Goal: Check status: Check status

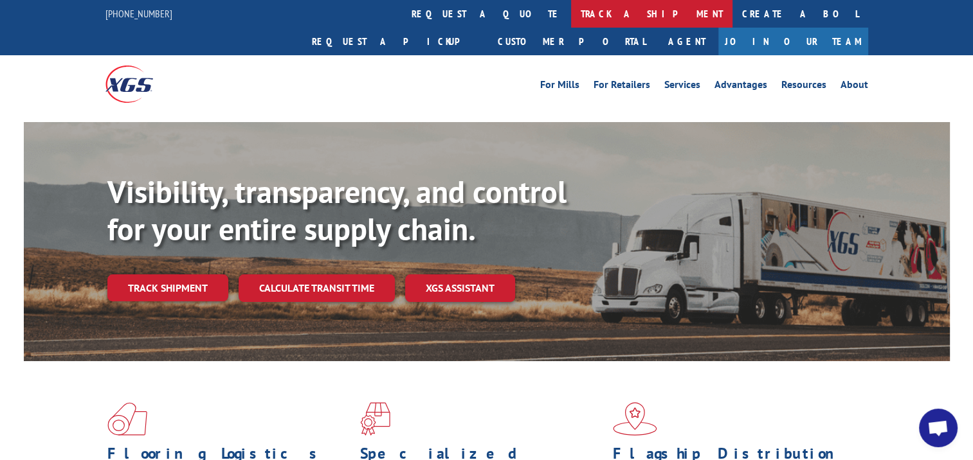
click at [571, 12] on link "track a shipment" at bounding box center [651, 14] width 161 height 28
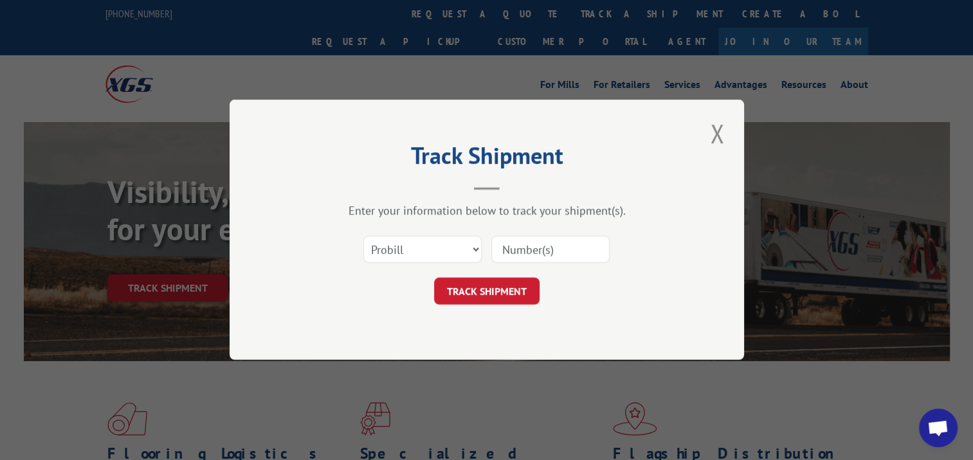
click at [552, 258] on input at bounding box center [550, 250] width 118 height 27
click at [531, 252] on input at bounding box center [550, 250] width 118 height 27
paste input "17257275"
type input "17257275"
click button "TRACK SHIPMENT" at bounding box center [486, 291] width 105 height 27
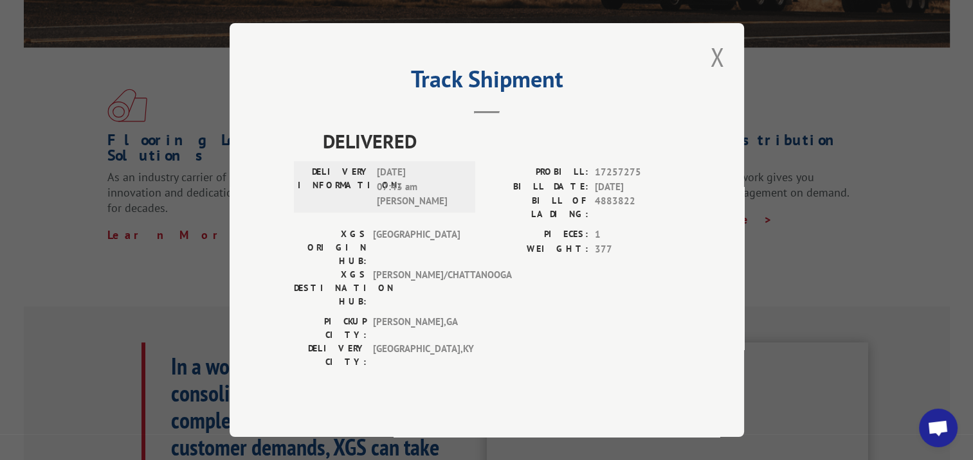
scroll to position [321, 0]
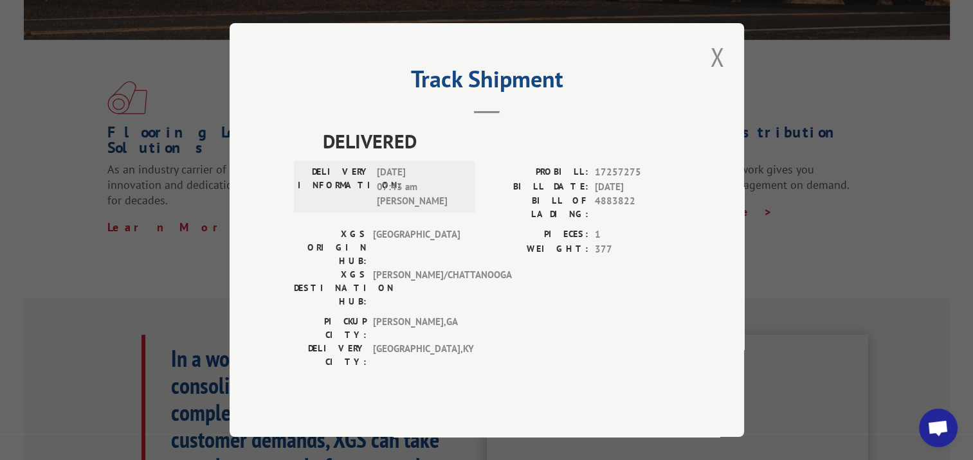
click at [932, 431] on span "Open chat" at bounding box center [937, 429] width 21 height 18
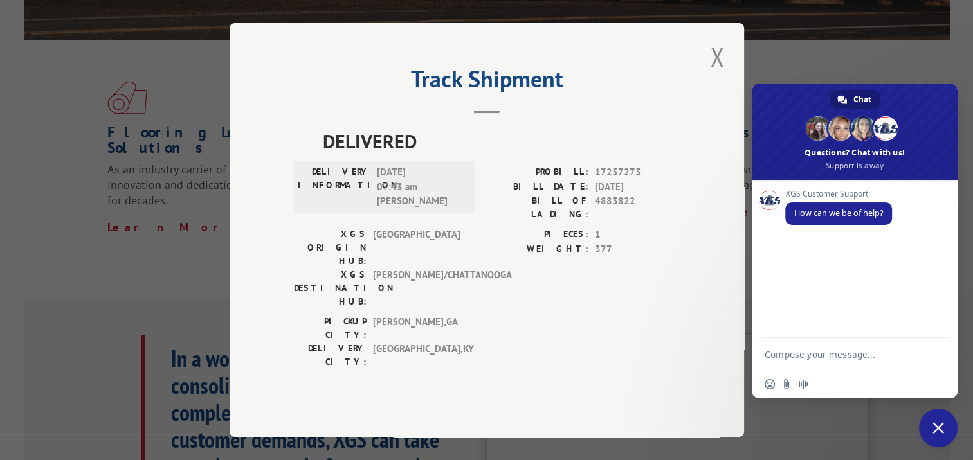
click at [800, 359] on textarea "Compose your message..." at bounding box center [841, 354] width 154 height 32
click at [815, 353] on textarea "Compose your message..." at bounding box center [841, 354] width 154 height 32
type textarea "s"
click at [631, 180] on span "17257275" at bounding box center [637, 172] width 85 height 15
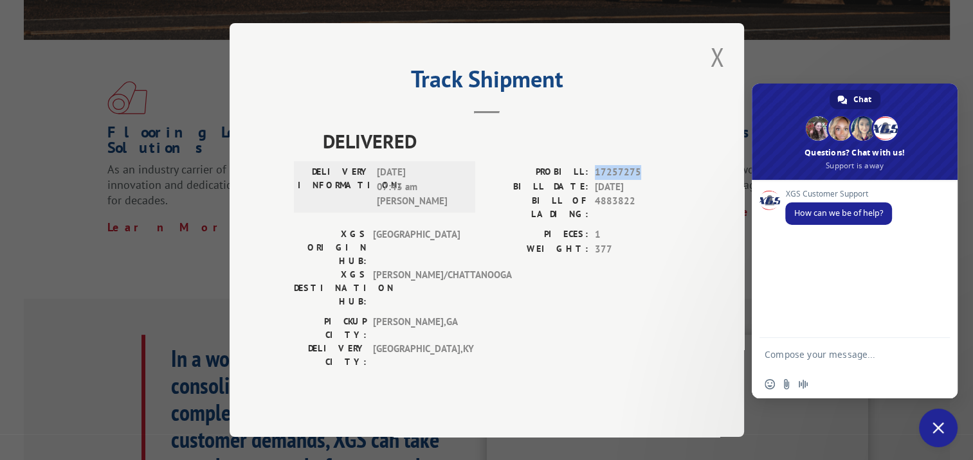
copy span "17257275"
click at [809, 355] on textarea "Compose your message..." at bounding box center [841, 354] width 154 height 32
paste textarea "17257275"
click at [858, 347] on textarea "Pro # 17257275" at bounding box center [841, 354] width 154 height 32
click at [887, 342] on textarea "Pro # 17257275 - I just spoke with [PERSON_NAME] @ lowes in houma LA" at bounding box center [841, 342] width 154 height 55
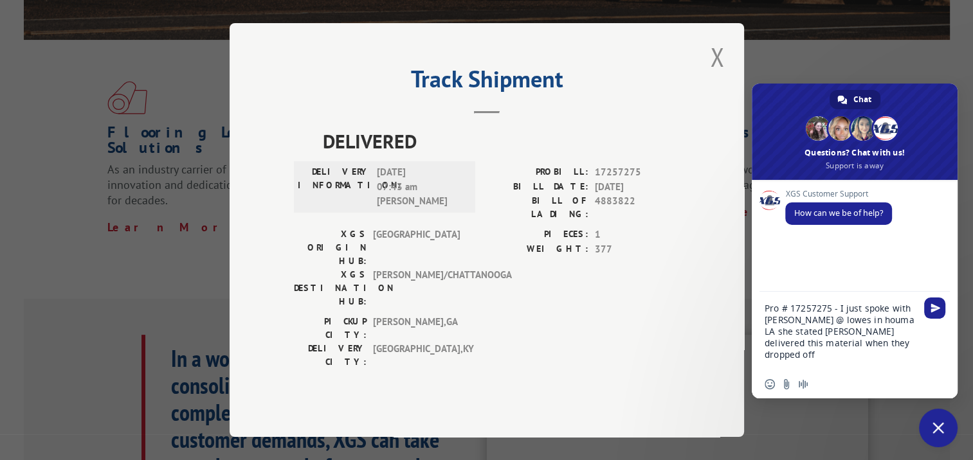
click at [874, 340] on textarea "Pro # 17257275 - I just spoke with [PERSON_NAME] @ lowes in houma LA she stated…" at bounding box center [841, 331] width 154 height 78
paste textarea "PROBILL: 17257232"
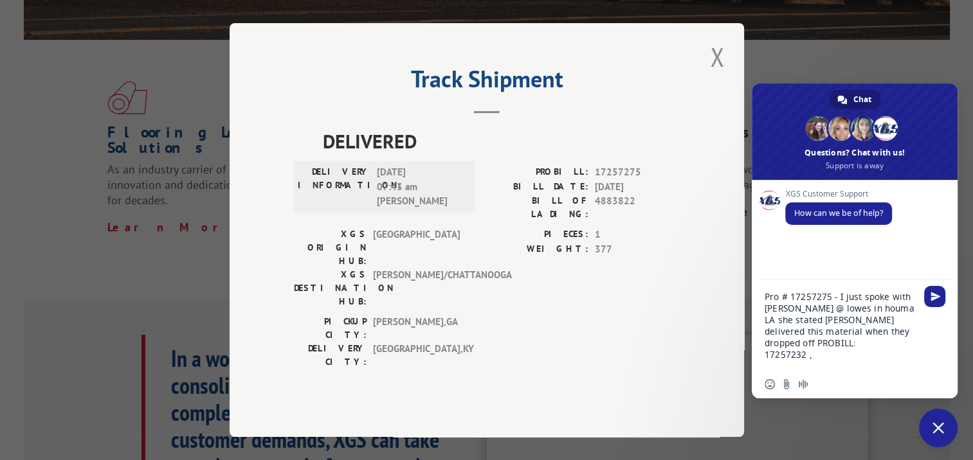
click at [910, 316] on textarea "Pro # 17257275 - I just spoke with [PERSON_NAME] @ lowes in houma LA she stated…" at bounding box center [841, 325] width 154 height 90
click at [766, 352] on textarea "Pro # 17257275 - I just spoke with [PERSON_NAME] @ [PERSON_NAME] in houma LA sh…" at bounding box center [841, 325] width 154 height 90
click at [862, 341] on textarea "Pro # 17257275 - I just spoke with [PERSON_NAME] @ [PERSON_NAME] in houma LA sh…" at bounding box center [841, 325] width 154 height 90
drag, startPoint x: 554, startPoint y: 195, endPoint x: 665, endPoint y: 195, distance: 111.2
click at [665, 180] on div "PROBILL: 17257275" at bounding box center [583, 172] width 193 height 15
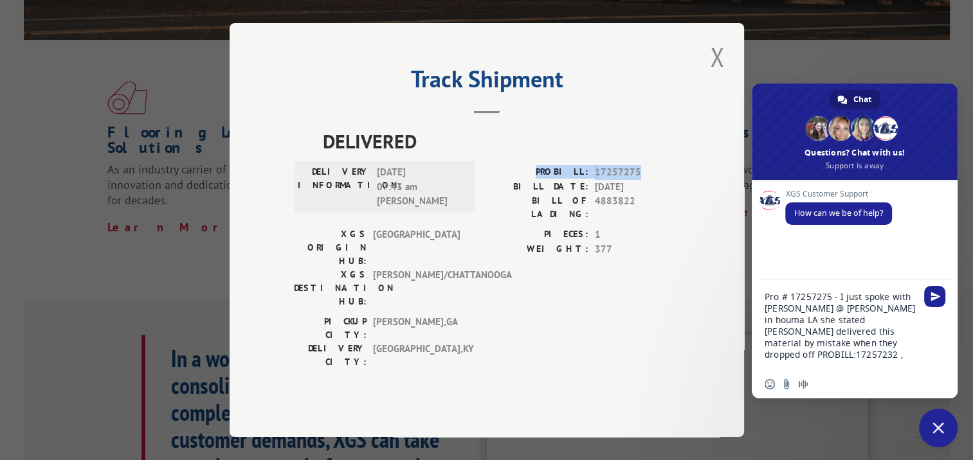
copy div "PROBILL: 17257275"
click at [883, 346] on textarea "Pro # 17257275 - I just spoke with [PERSON_NAME] @ [PERSON_NAME] in houma LA sh…" at bounding box center [841, 325] width 154 height 90
paste textarea "PROBILL: 17257275"
type textarea "Pro # 17257275 - I just spoke with NINA @ lowes in houma LA she stated XGSI del…"
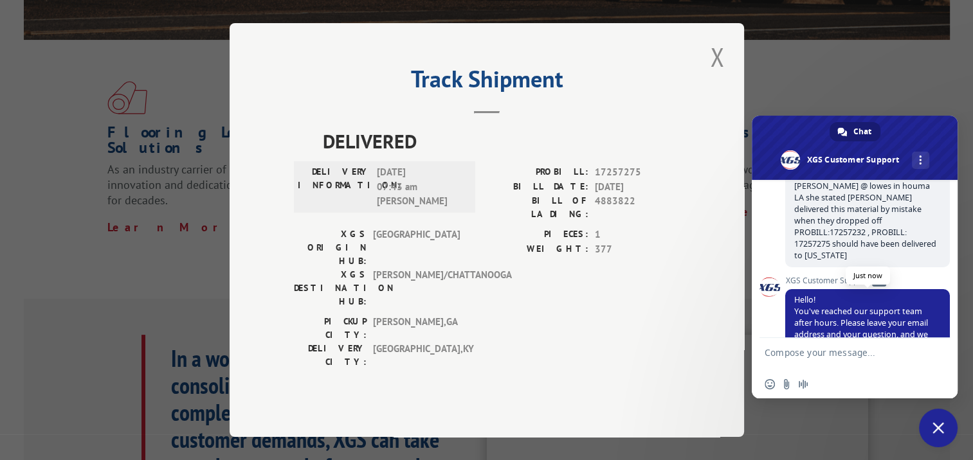
scroll to position [171, 0]
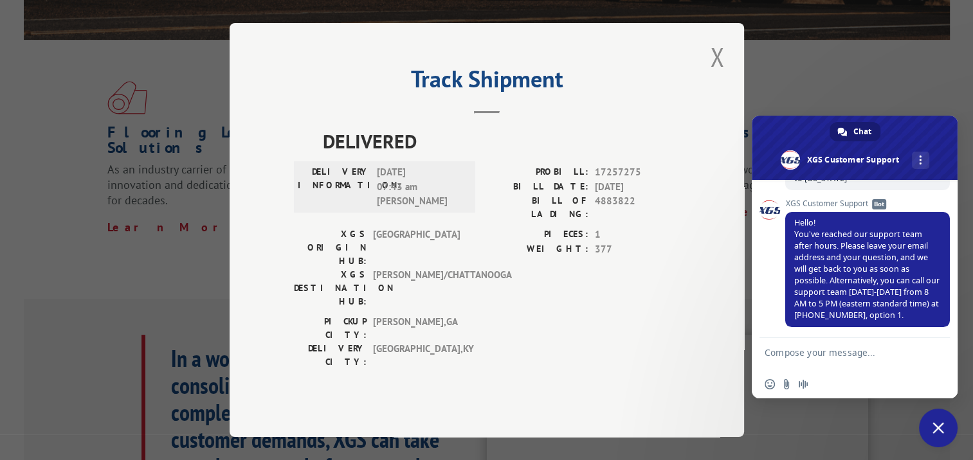
click at [795, 355] on textarea "Compose your message..." at bounding box center [841, 354] width 154 height 32
type textarea "[PERSON_NAME][EMAIL_ADDRESS][DOMAIN_NAME]"
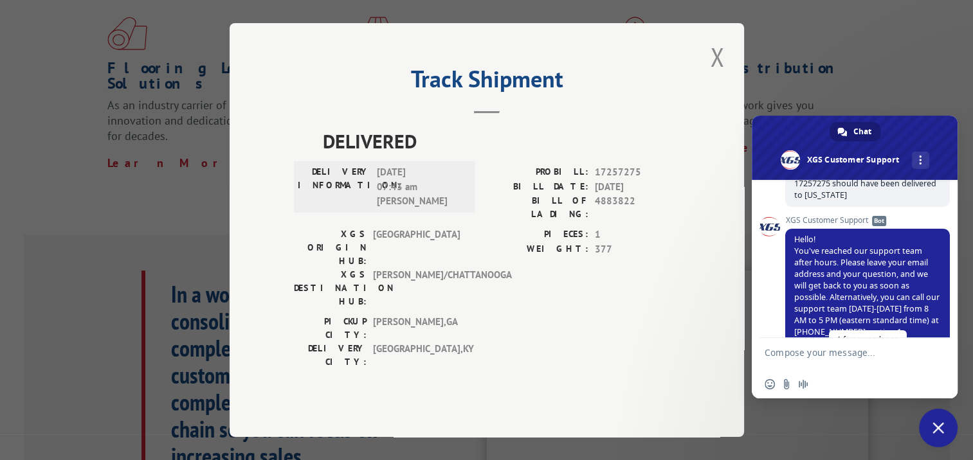
scroll to position [231, 0]
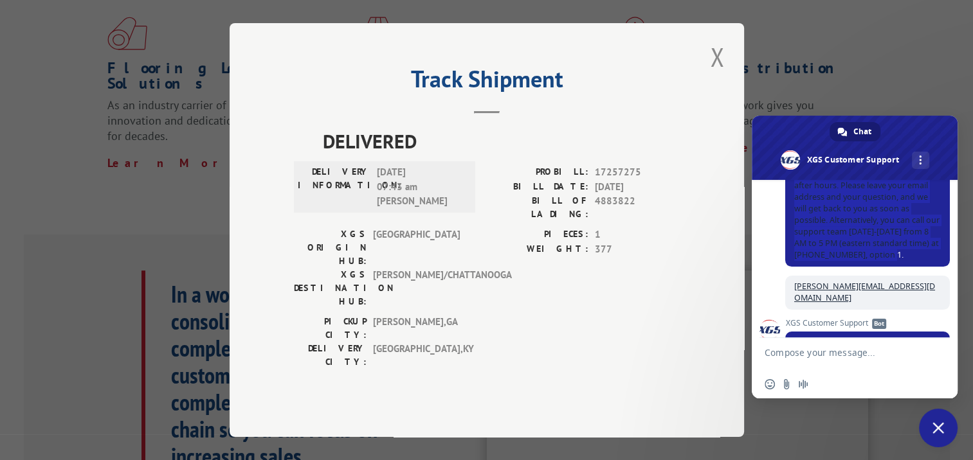
drag, startPoint x: 920, startPoint y: 255, endPoint x: 762, endPoint y: 234, distance: 160.2
click at [760, 234] on div "XGS Customer Support How can we be of help? Wednesday, 13 August Pro # 17257275…" at bounding box center [854, 259] width 206 height 158
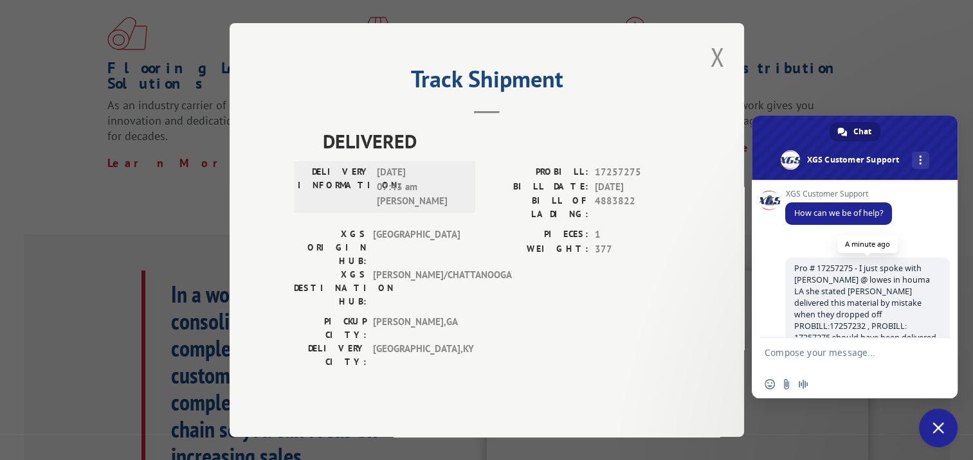
scroll to position [77, 0]
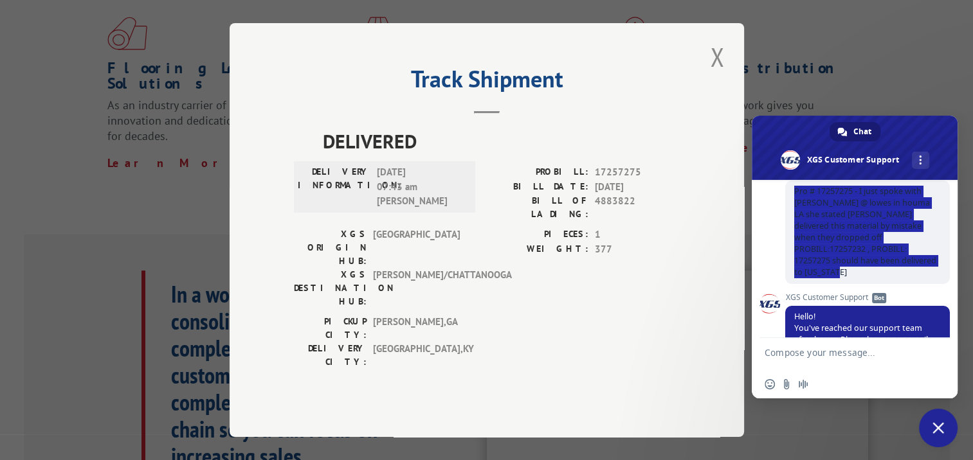
drag, startPoint x: 872, startPoint y: 269, endPoint x: 773, endPoint y: 193, distance: 125.1
click at [773, 193] on div "XGS Customer Support How can we be of help? Wednesday, 13 August Pro # 17257275…" at bounding box center [854, 259] width 206 height 158
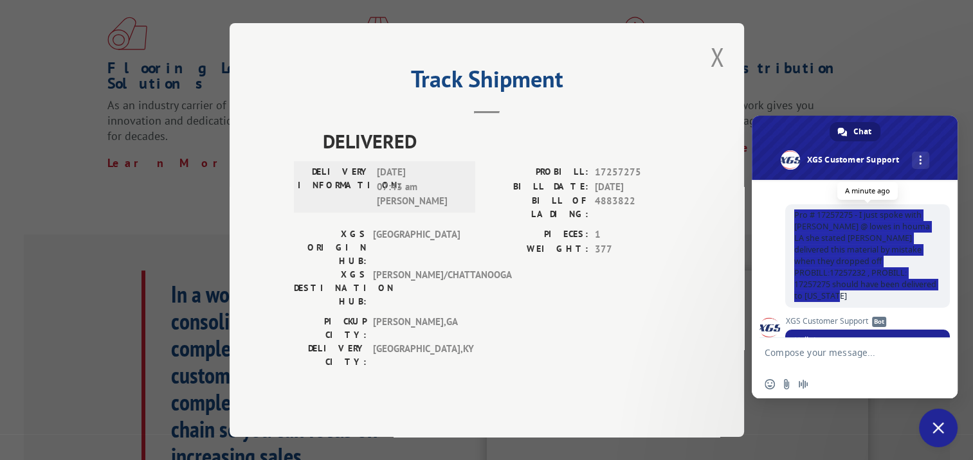
scroll to position [52, 0]
drag, startPoint x: 883, startPoint y: 267, endPoint x: 793, endPoint y: 216, distance: 103.6
click at [793, 216] on span "Pro # 17257275 - I just spoke with NINA @ lowes in houma LA she stated XGSI del…" at bounding box center [867, 257] width 165 height 103
drag, startPoint x: 793, startPoint y: 216, endPoint x: 830, endPoint y: 229, distance: 39.7
copy span "Pro # 17257275 - I just spoke with NINA @ lowes in houma LA she stated XGSI del…"
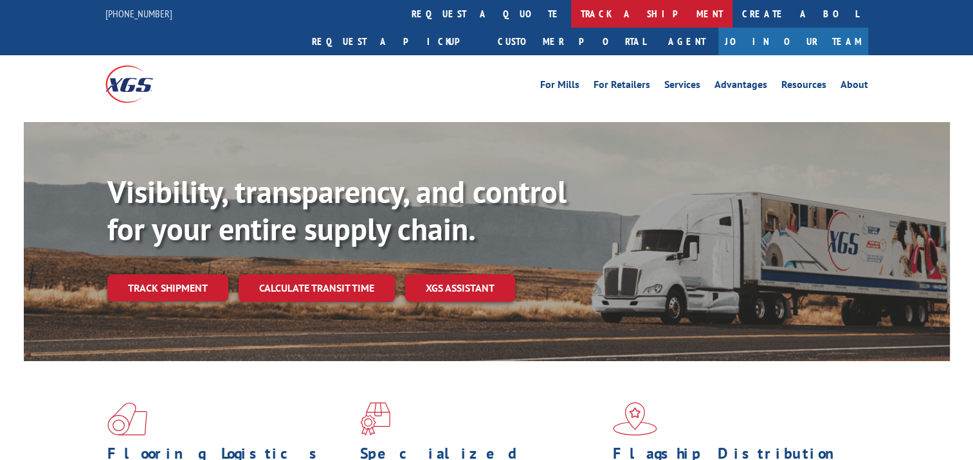
click at [571, 15] on link "track a shipment" at bounding box center [651, 14] width 161 height 28
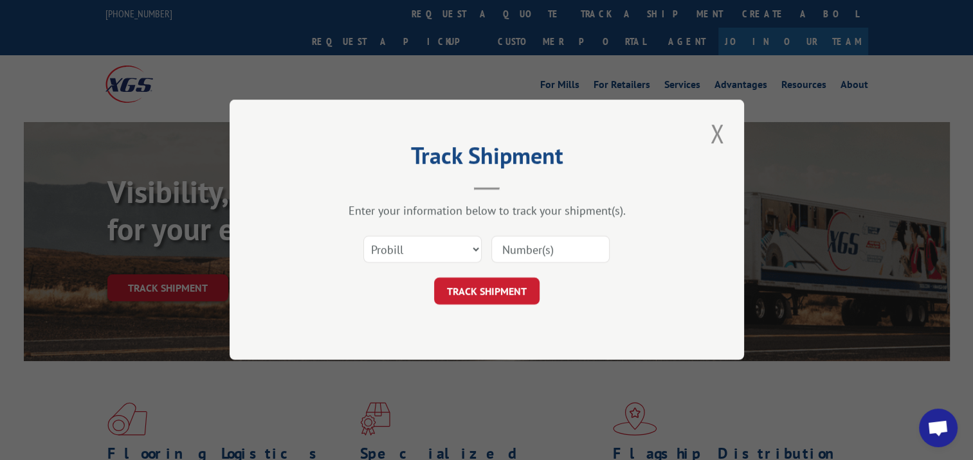
click at [521, 261] on input at bounding box center [550, 250] width 118 height 27
paste input "17257232"
type input "17257232"
click button "TRACK SHIPMENT" at bounding box center [486, 291] width 105 height 27
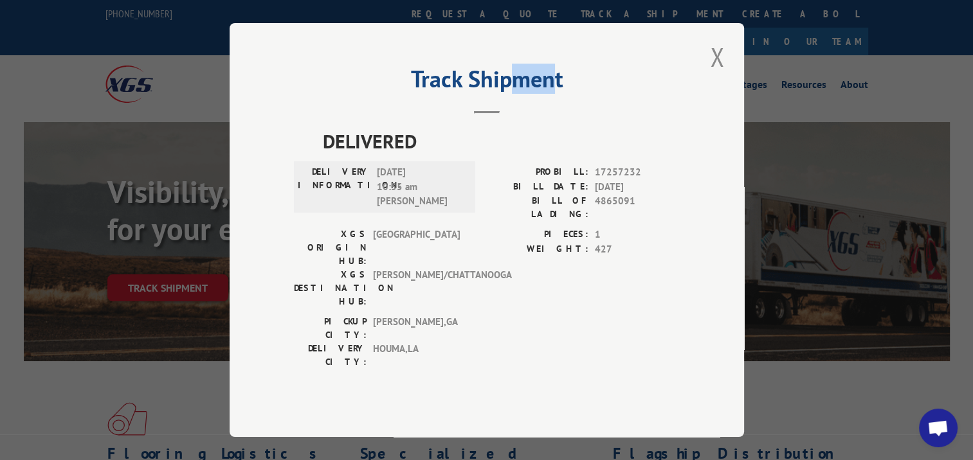
drag, startPoint x: 517, startPoint y: 59, endPoint x: 563, endPoint y: 34, distance: 52.6
click at [563, 34] on div "Track Shipment DELIVERED DELIVERY INFORMATION: [DATE] 10:55 am [PERSON_NAME] PR…" at bounding box center [486, 230] width 973 height 460
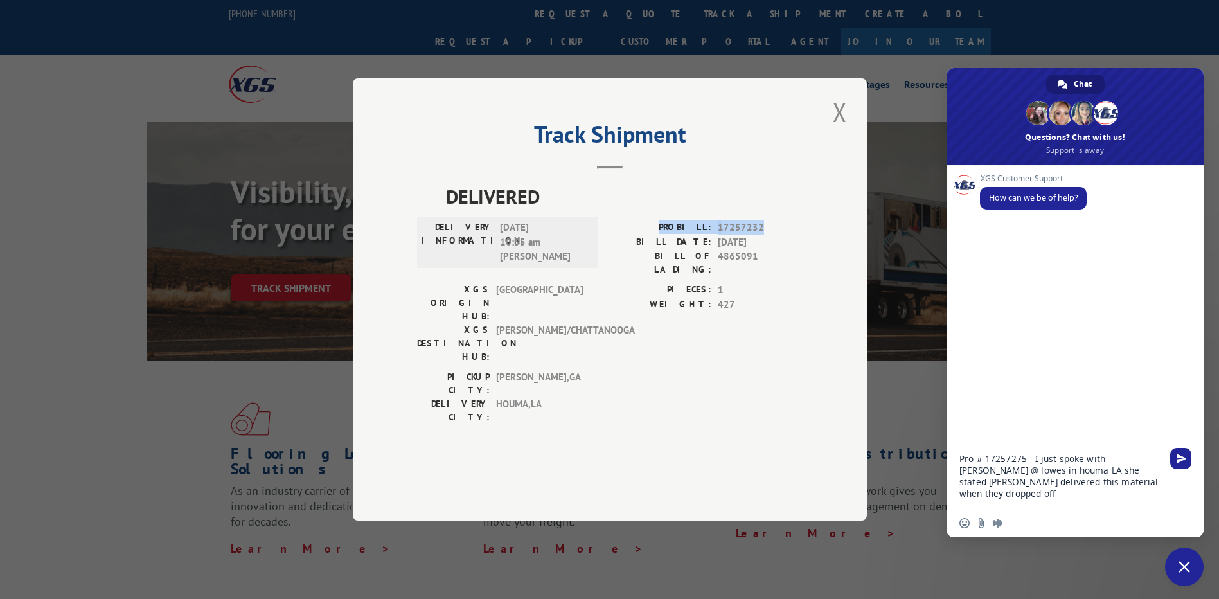
drag, startPoint x: 770, startPoint y: 266, endPoint x: 669, endPoint y: 263, distance: 101.0
click at [669, 235] on div "PROBILL: 17257232" at bounding box center [706, 227] width 193 height 15
copy div "PROBILL: 17257232"
type textarea "Pro # 17257275 - I just spoke with [PERSON_NAME] @ lowes in houma LA she stated…"
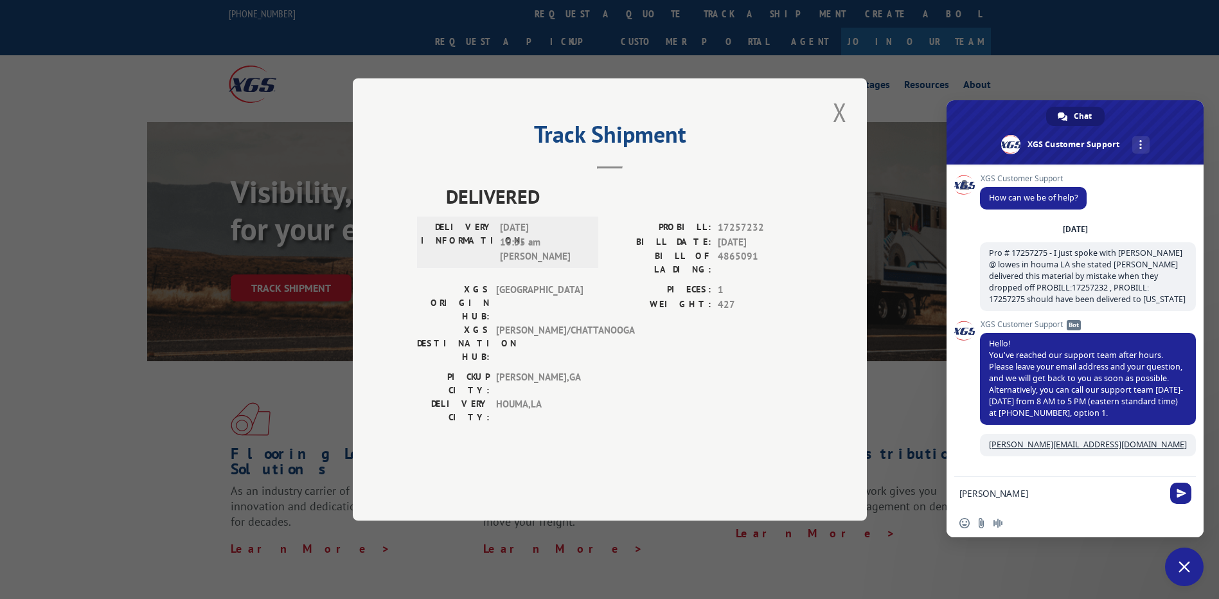
type textarea "[PERSON_NAME][EMAIL_ADDRESS][DOMAIN_NAME]"
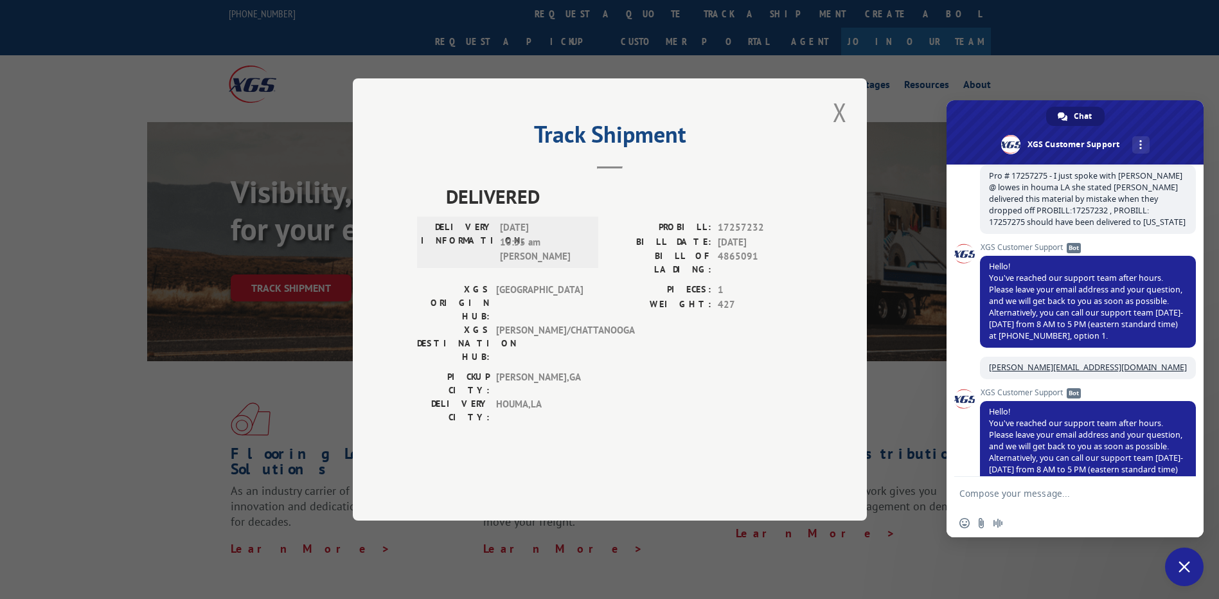
scroll to position [53, 0]
